Goal: Information Seeking & Learning: Learn about a topic

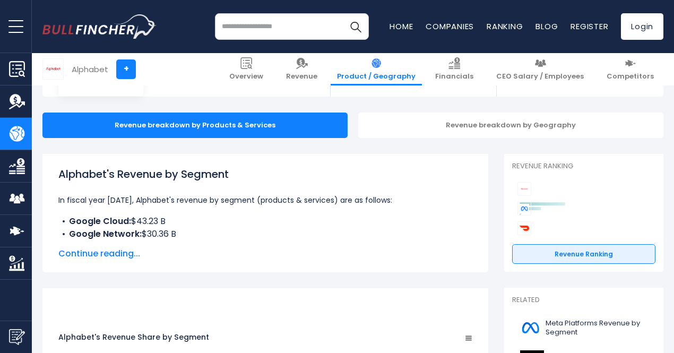
scroll to position [101, 0]
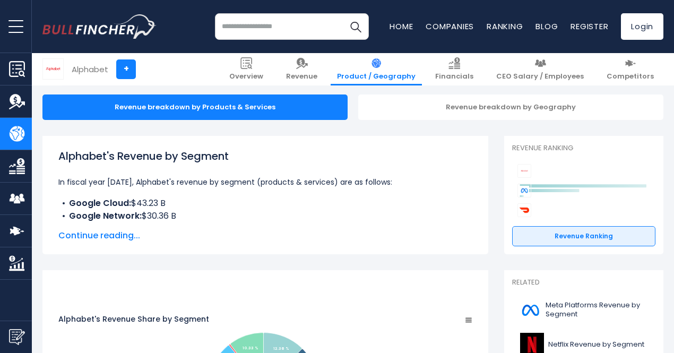
click at [107, 239] on span "Continue reading..." at bounding box center [265, 235] width 414 height 13
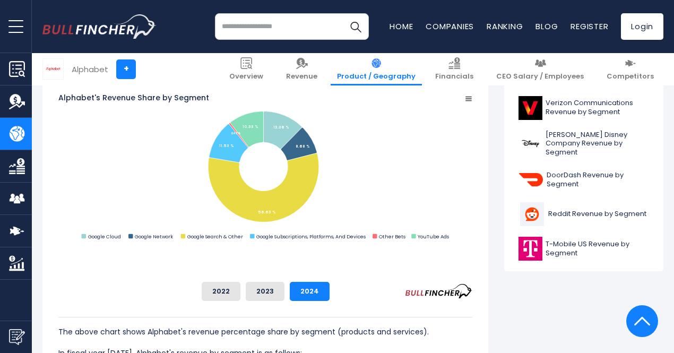
scroll to position [442, 0]
click at [284, 290] on button "2023" at bounding box center [265, 290] width 39 height 19
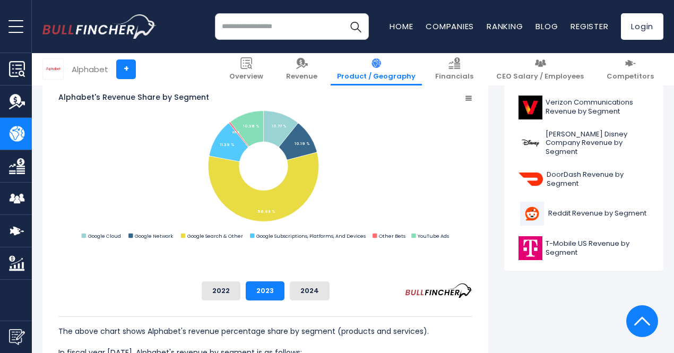
click at [240, 297] on button "2022" at bounding box center [221, 290] width 39 height 19
click at [330, 288] on button "2024" at bounding box center [310, 290] width 40 height 19
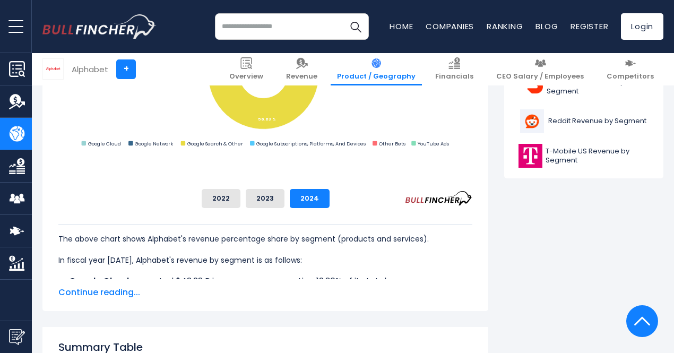
scroll to position [536, 0]
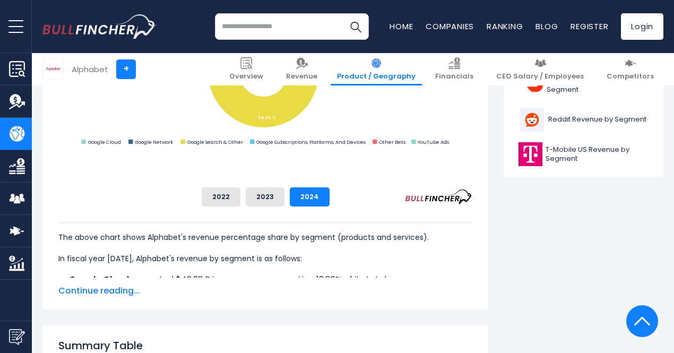
click at [126, 290] on span "Continue reading..." at bounding box center [265, 290] width 414 height 13
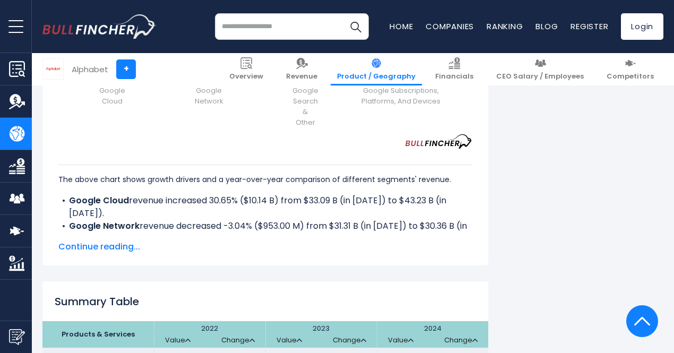
scroll to position [1760, 0]
click at [113, 246] on span "Continue reading..." at bounding box center [265, 247] width 414 height 13
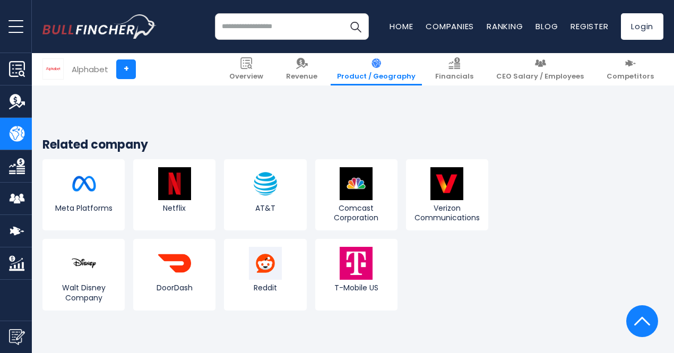
scroll to position [2534, 0]
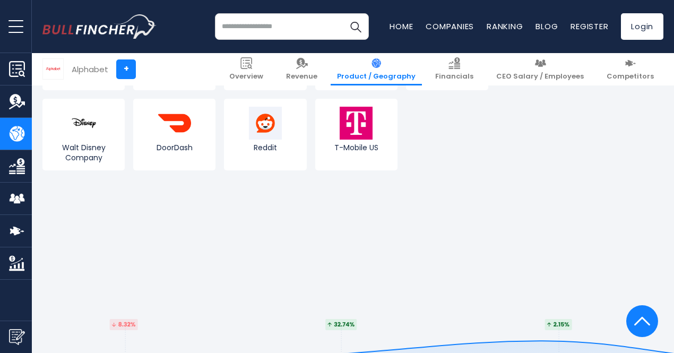
click at [447, 65] on link "Financials" at bounding box center [454, 69] width 51 height 32
click at [462, 66] on link "Financials" at bounding box center [454, 69] width 51 height 32
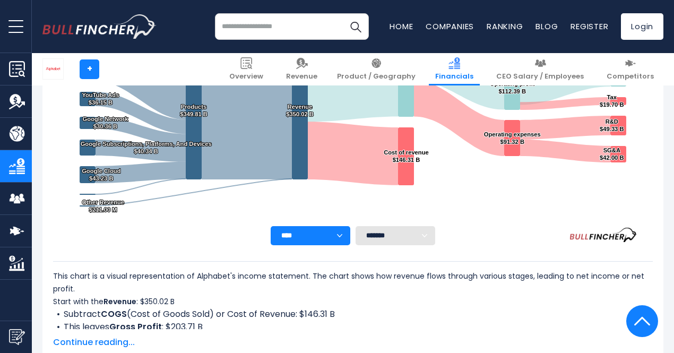
scroll to position [291, 0]
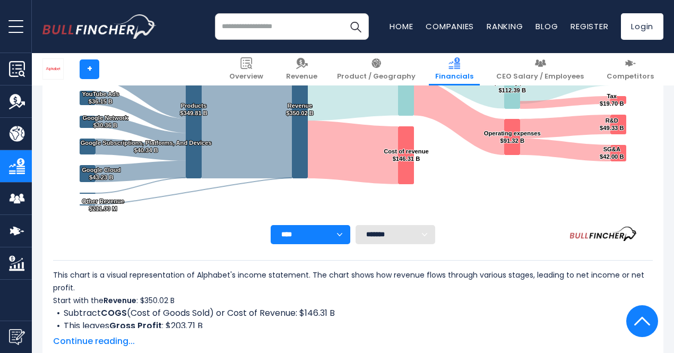
click at [113, 343] on span "Continue reading..." at bounding box center [353, 341] width 600 height 13
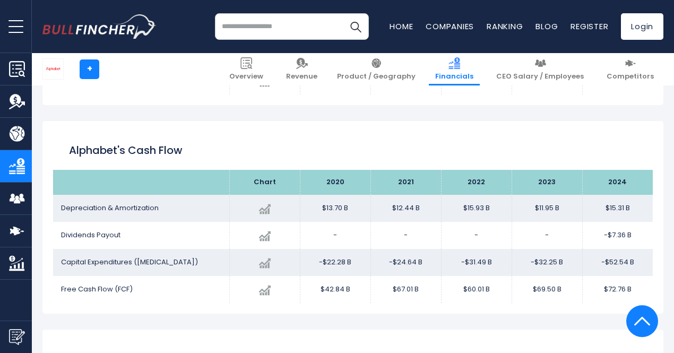
scroll to position [1735, 0]
